Goal: Check status: Check status

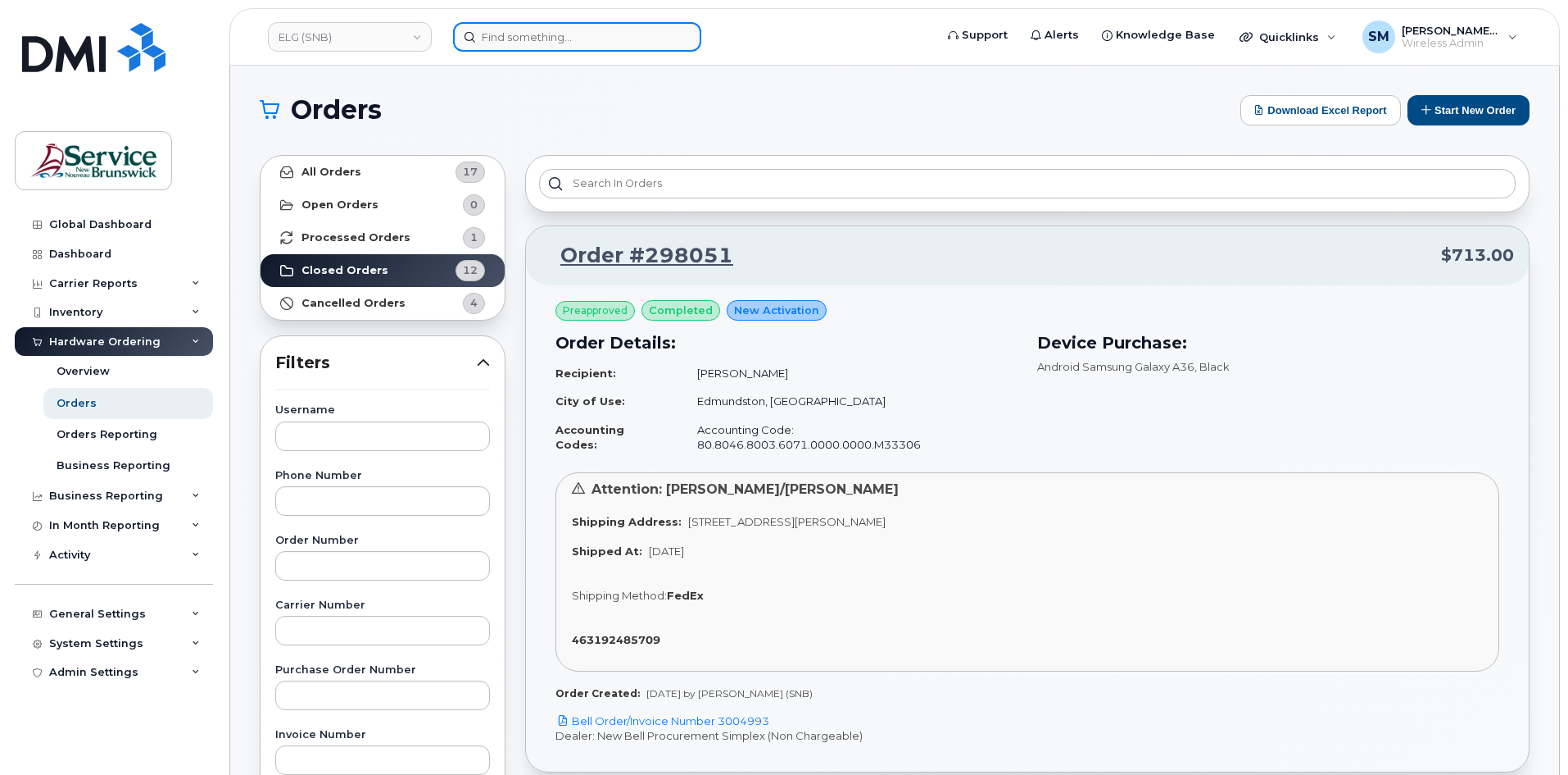
click at [592, 32] on input at bounding box center [577, 37] width 249 height 30
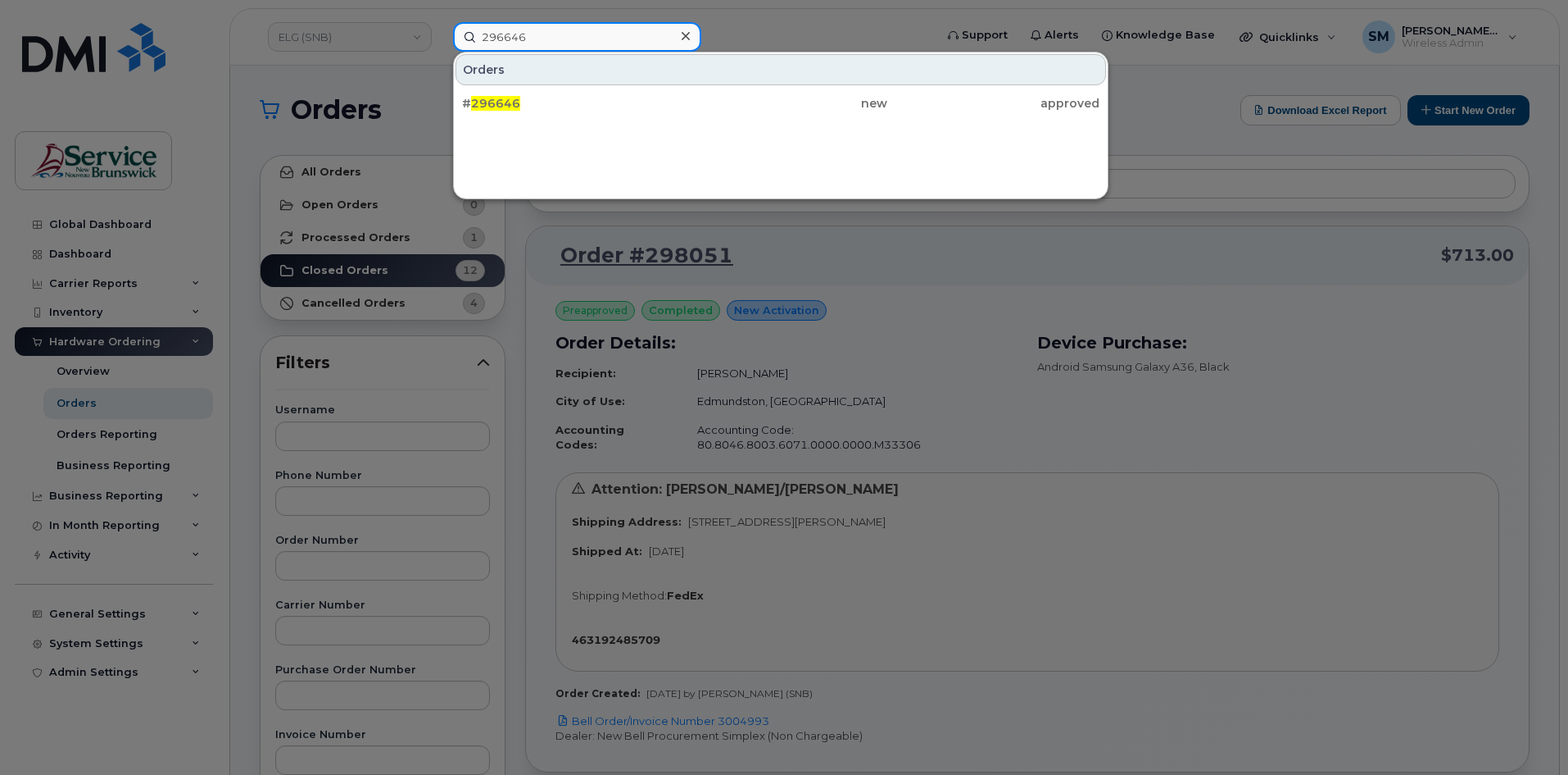
type input "296646"
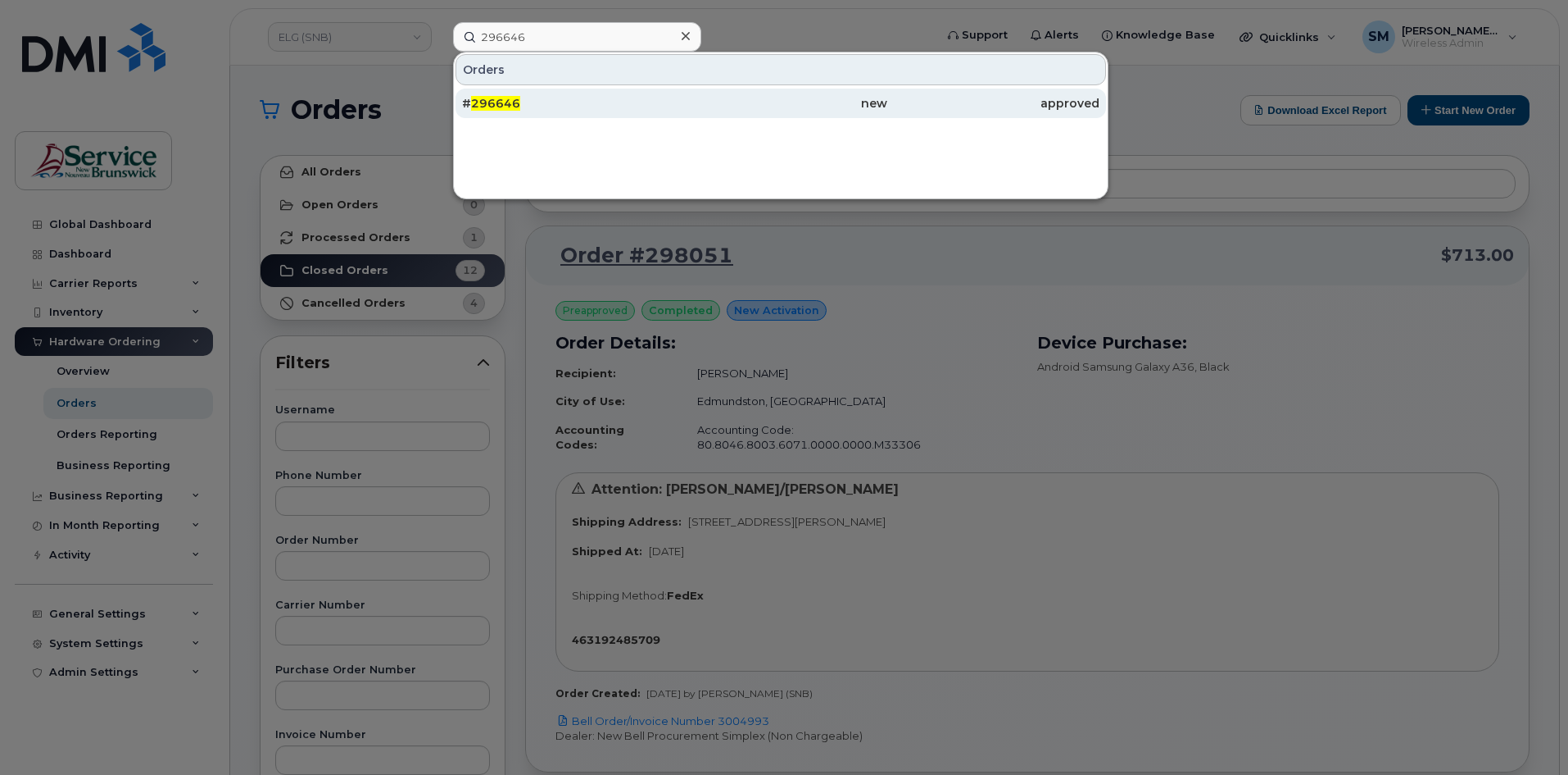
click at [674, 91] on div "# 296646" at bounding box center [780, 103] width 212 height 30
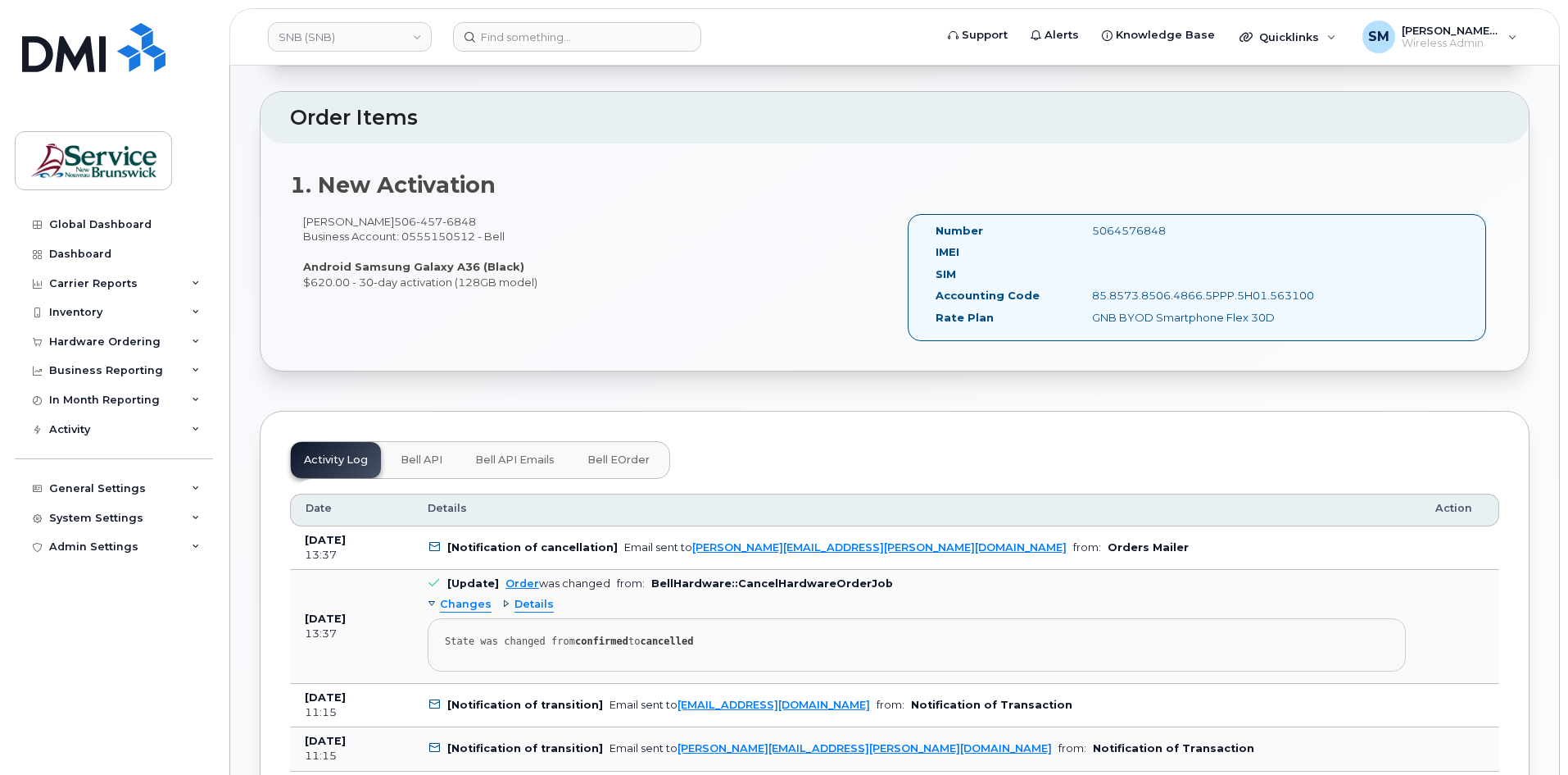
scroll to position [492, 0]
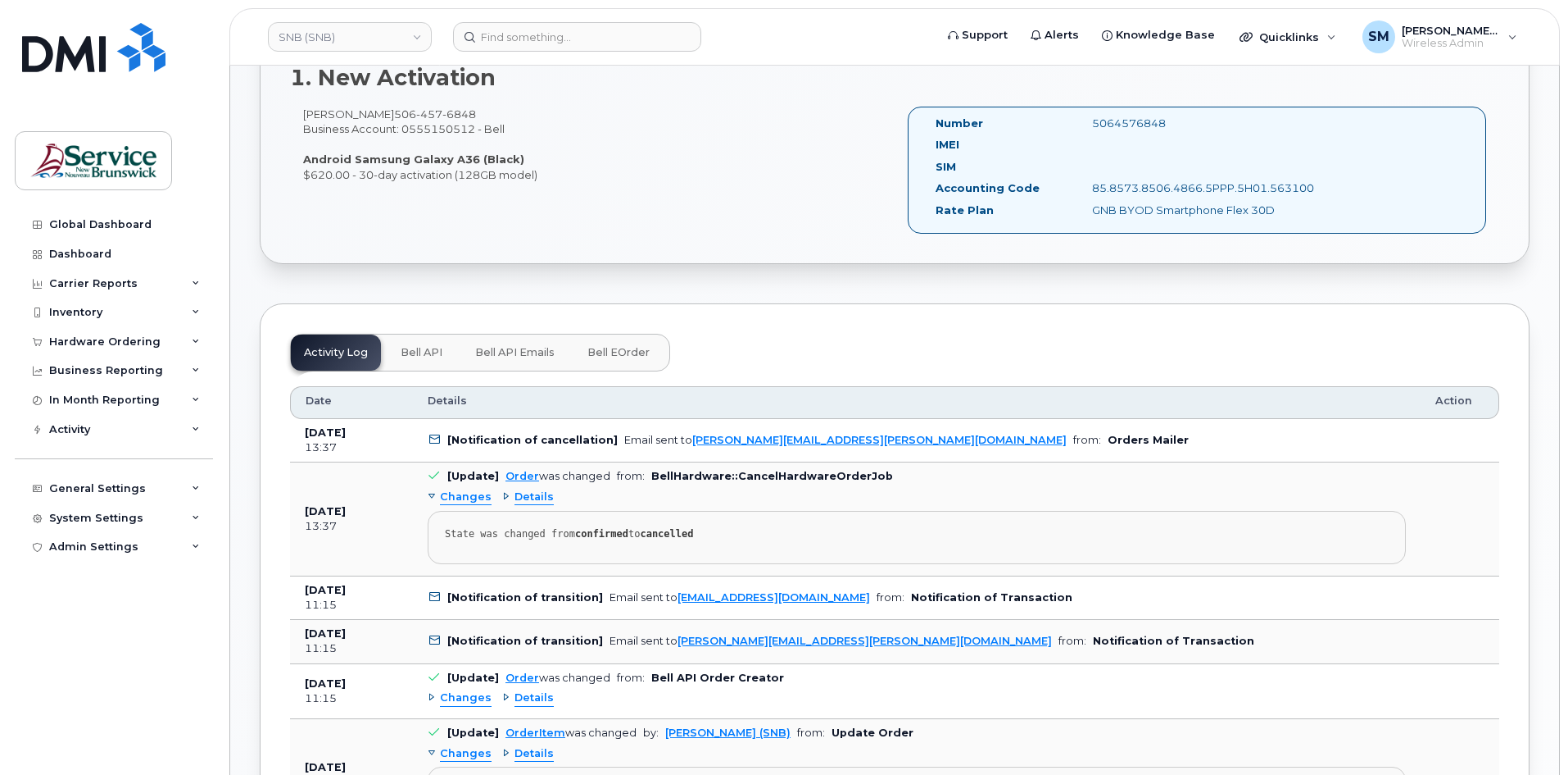
click at [534, 496] on span "Details" at bounding box center [534, 496] width 39 height 16
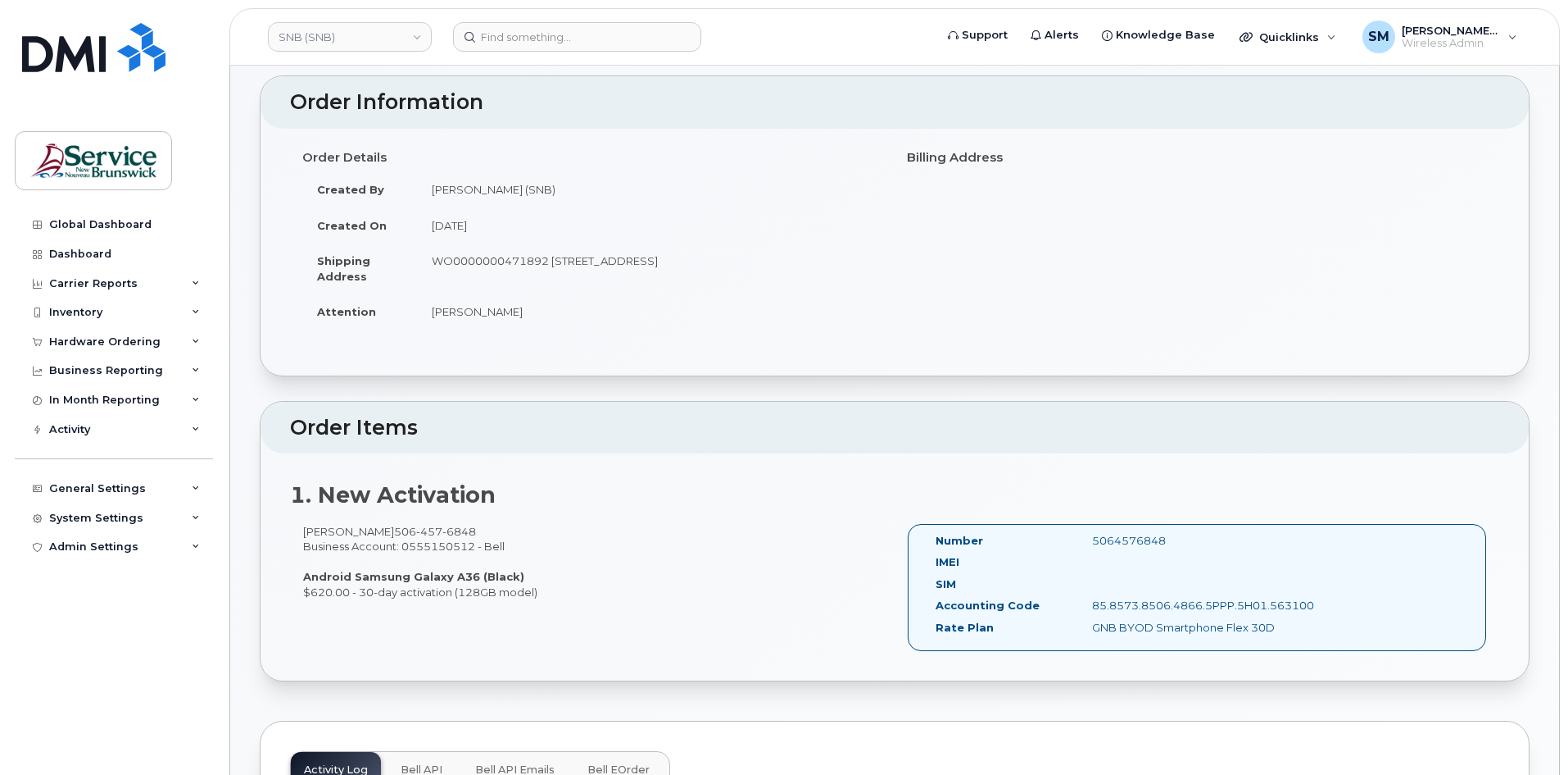
scroll to position [0, 0]
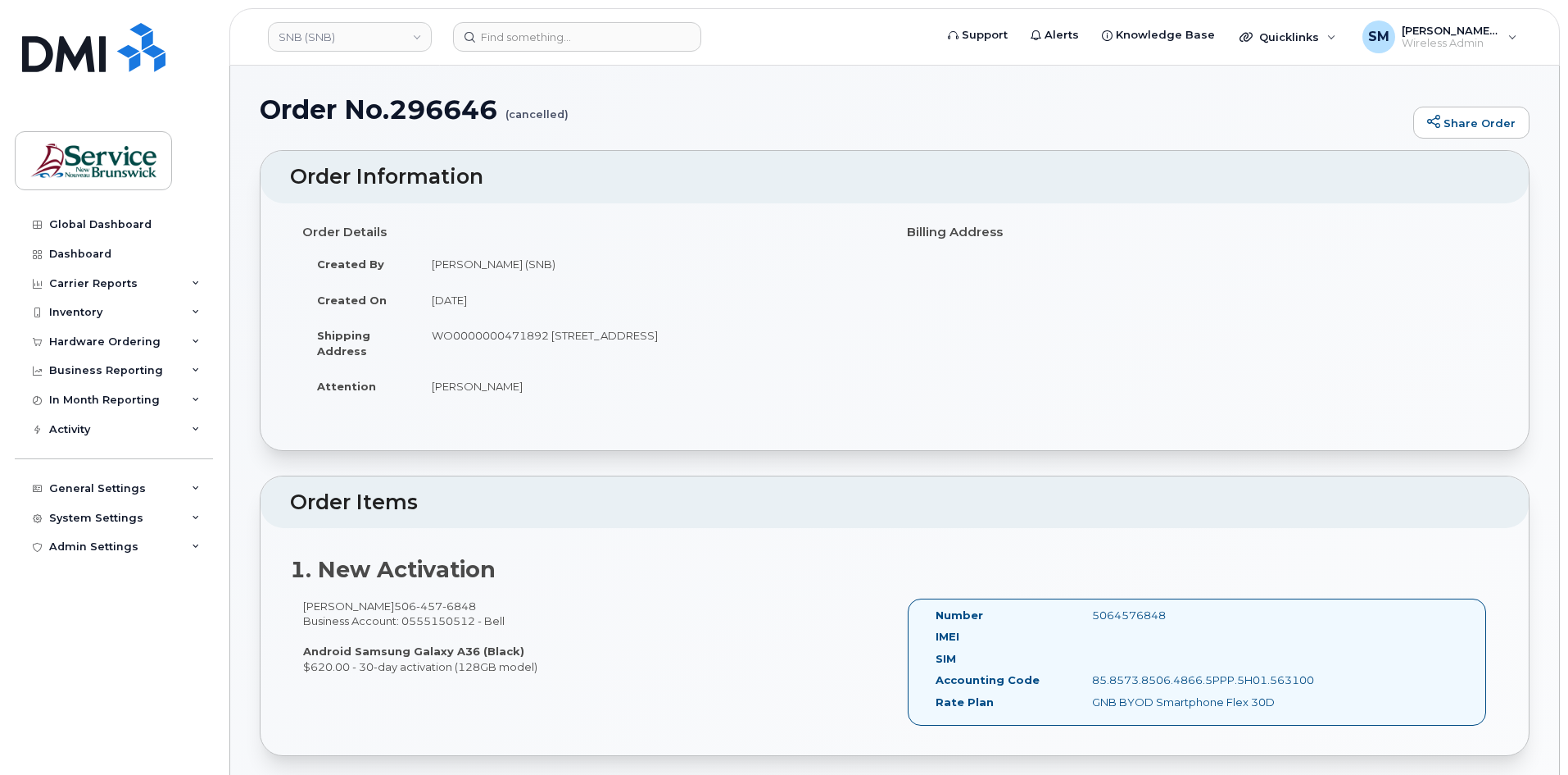
click at [471, 98] on h1 "Order No.296646 (cancelled)" at bounding box center [832, 109] width 1145 height 29
copy h1 "296646"
